Goal: Communication & Community: Share content

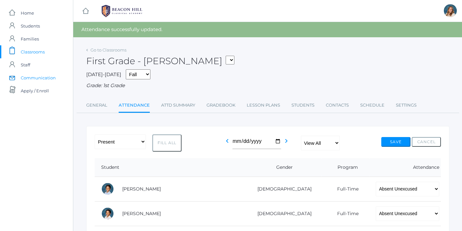
click at [29, 81] on span "Communication" at bounding box center [38, 77] width 35 height 13
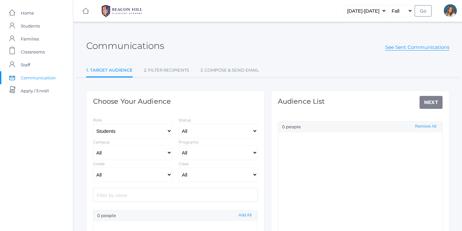
click at [404, 51] on div "Communications See Sent Communications" at bounding box center [267, 42] width 363 height 24
click at [404, 49] on link "See Sent Communications" at bounding box center [417, 47] width 64 height 6
select select "Enrolled"
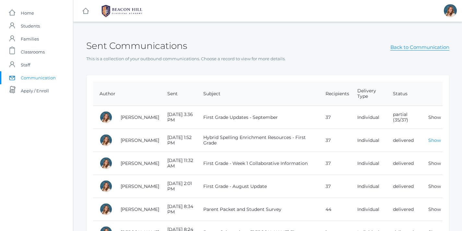
click at [432, 138] on link "Show" at bounding box center [434, 140] width 13 height 6
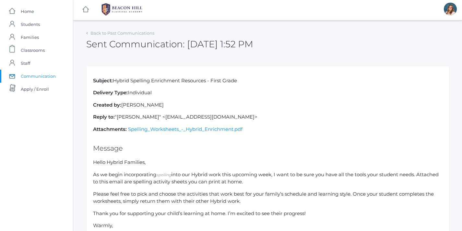
scroll to position [10, 0]
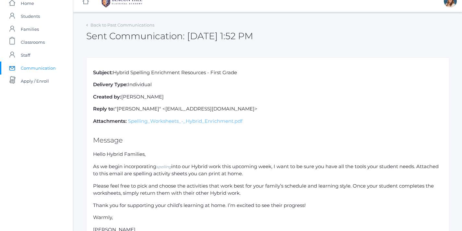
click at [193, 122] on link "Spelling_Worksheets_-_Hybrid_Enrichment.pdf" at bounding box center [185, 121] width 114 height 6
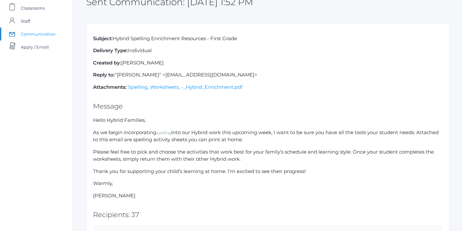
scroll to position [44, 0]
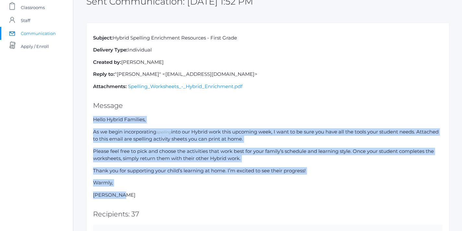
drag, startPoint x: 93, startPoint y: 118, endPoint x: 304, endPoint y: 193, distance: 224.6
copy div "Hello Hybrid Families, As we begin incorporating spelling into our Hybrid work …"
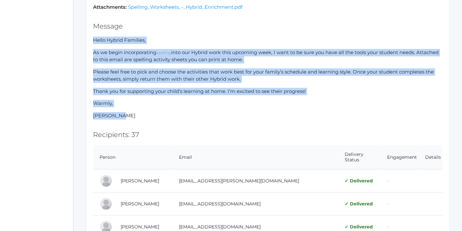
scroll to position [123, 0]
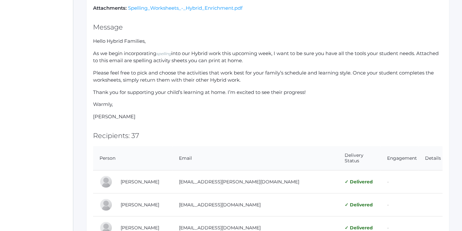
click at [190, 9] on link "Spelling_Worksheets_-_Hybrid_Enrichment.pdf" at bounding box center [185, 8] width 114 height 6
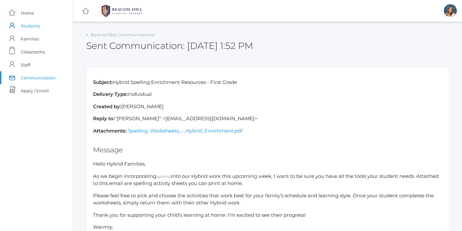
scroll to position [0, 0]
